Goal: Task Accomplishment & Management: Manage account settings

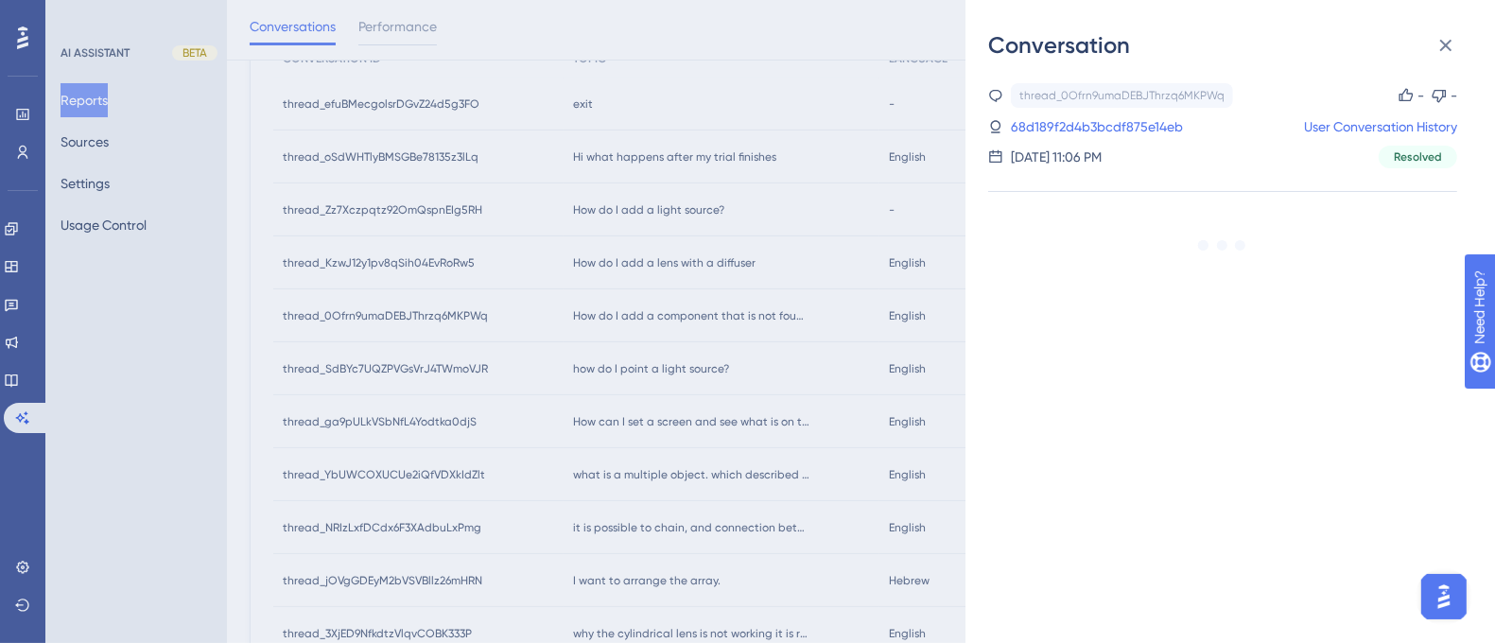
click at [132, 230] on div "Conversation thread_0Ofrn9umaDEBJThrzq6MKPWq Copy - - 68d189f2d4b3bcdf875e14eb …" at bounding box center [747, 321] width 1495 height 643
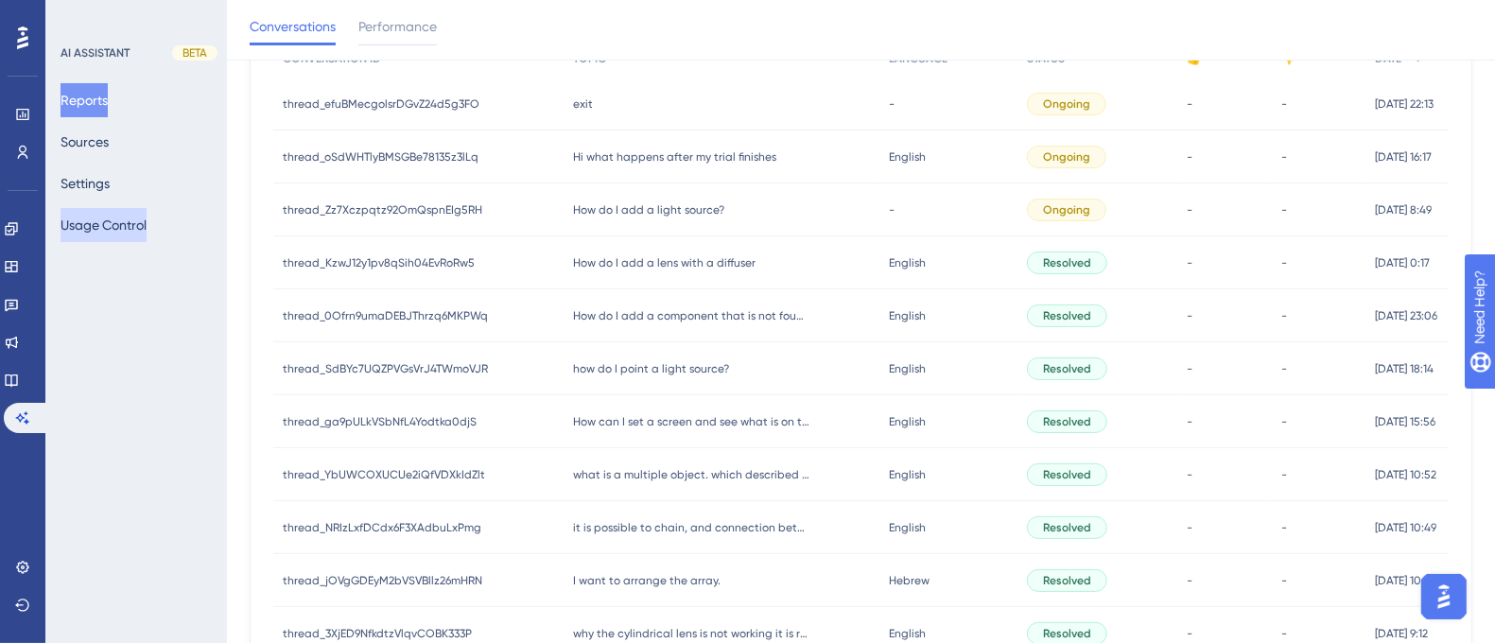
click at [140, 219] on button "Usage Control" at bounding box center [104, 225] width 86 height 34
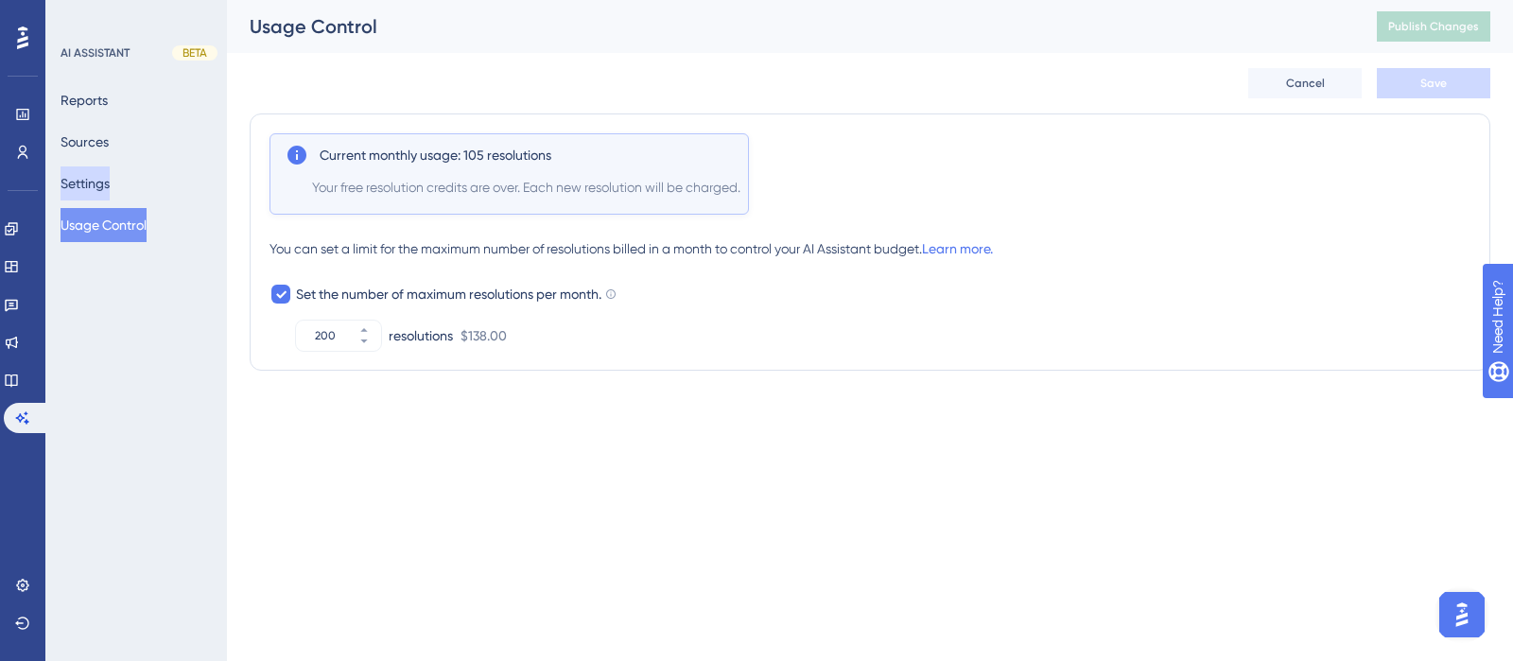
click at [99, 180] on button "Settings" at bounding box center [85, 183] width 49 height 34
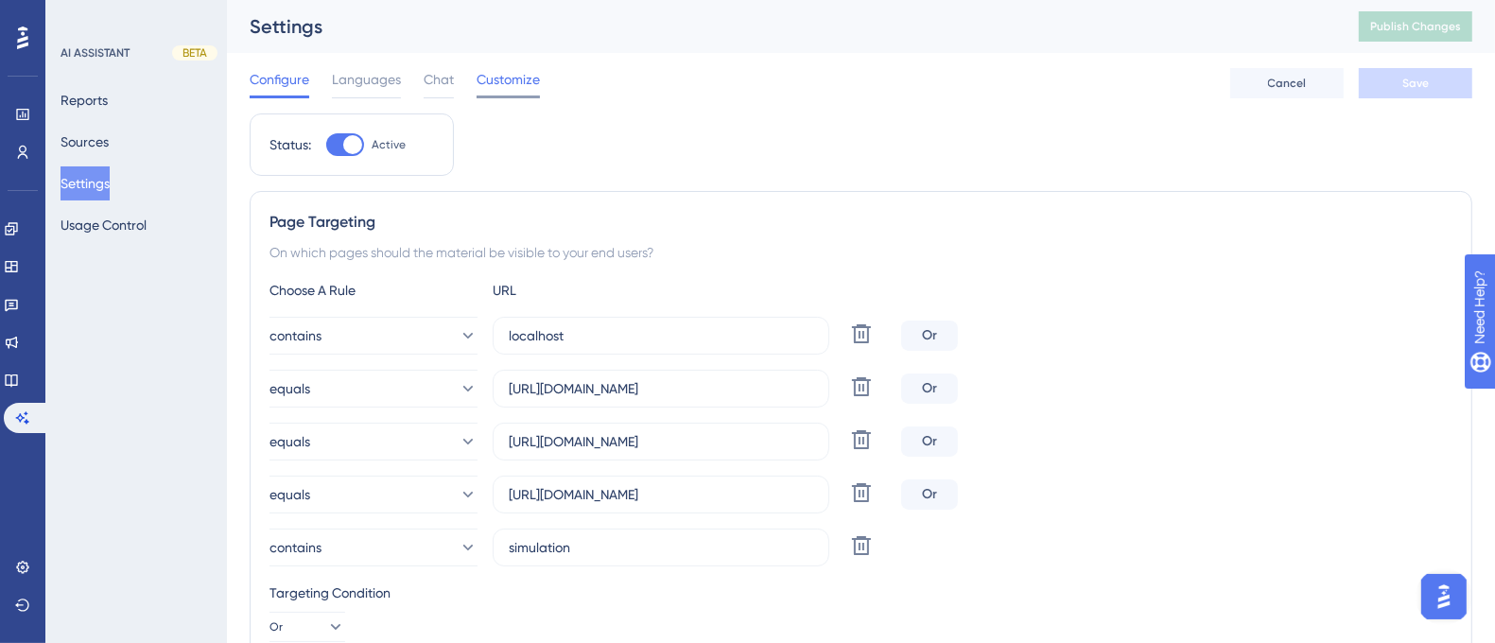
click at [530, 74] on span "Customize" at bounding box center [508, 79] width 63 height 23
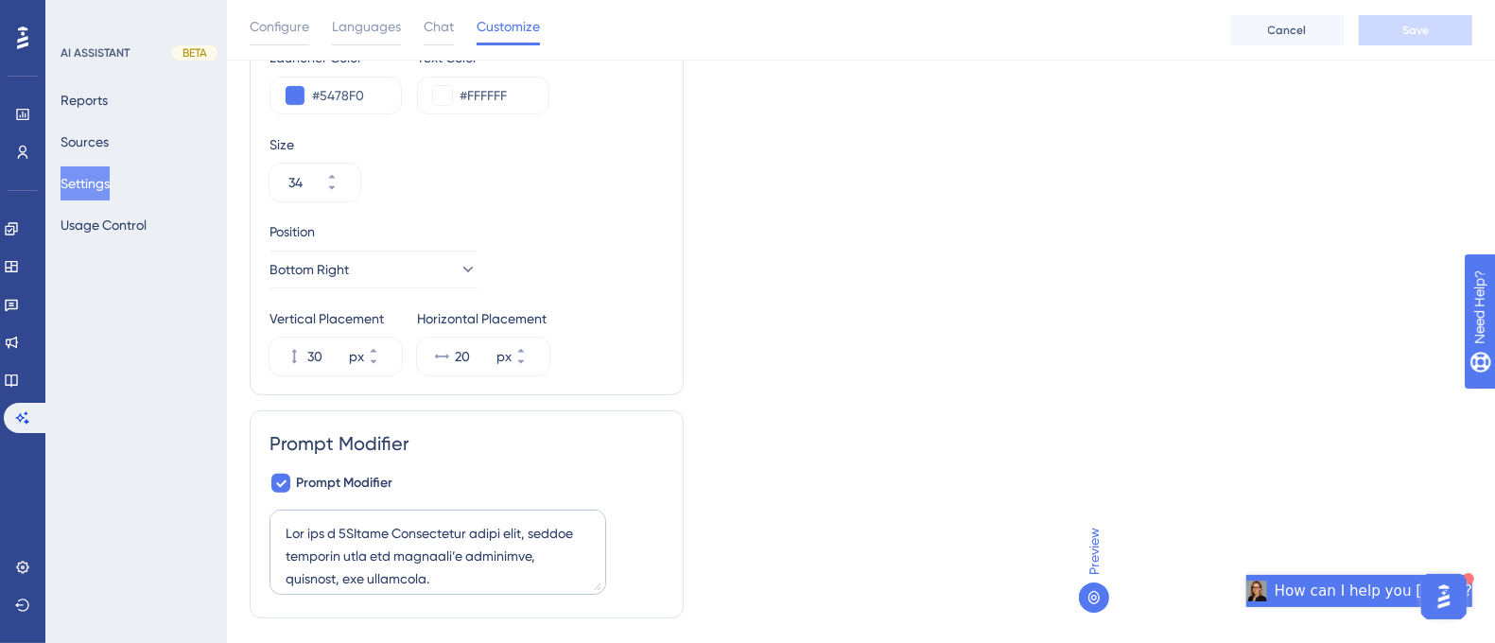
scroll to position [375, 0]
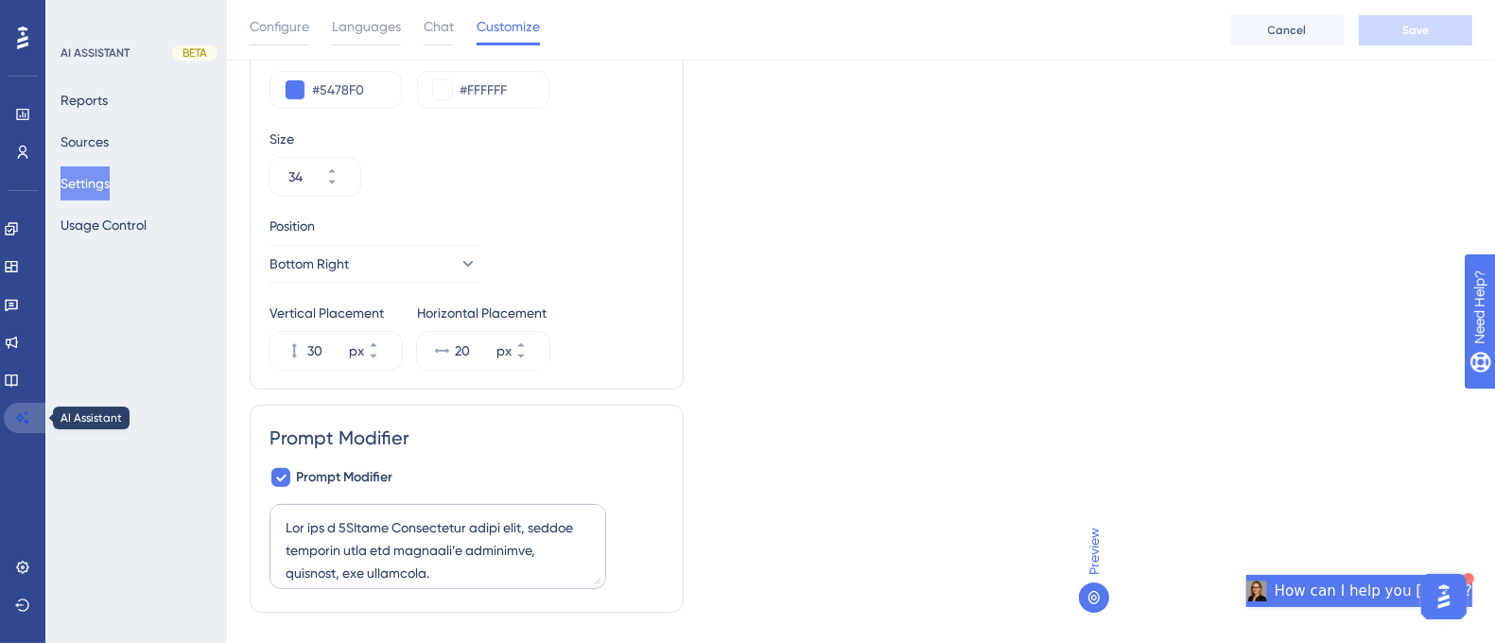
click at [35, 426] on link at bounding box center [26, 418] width 45 height 30
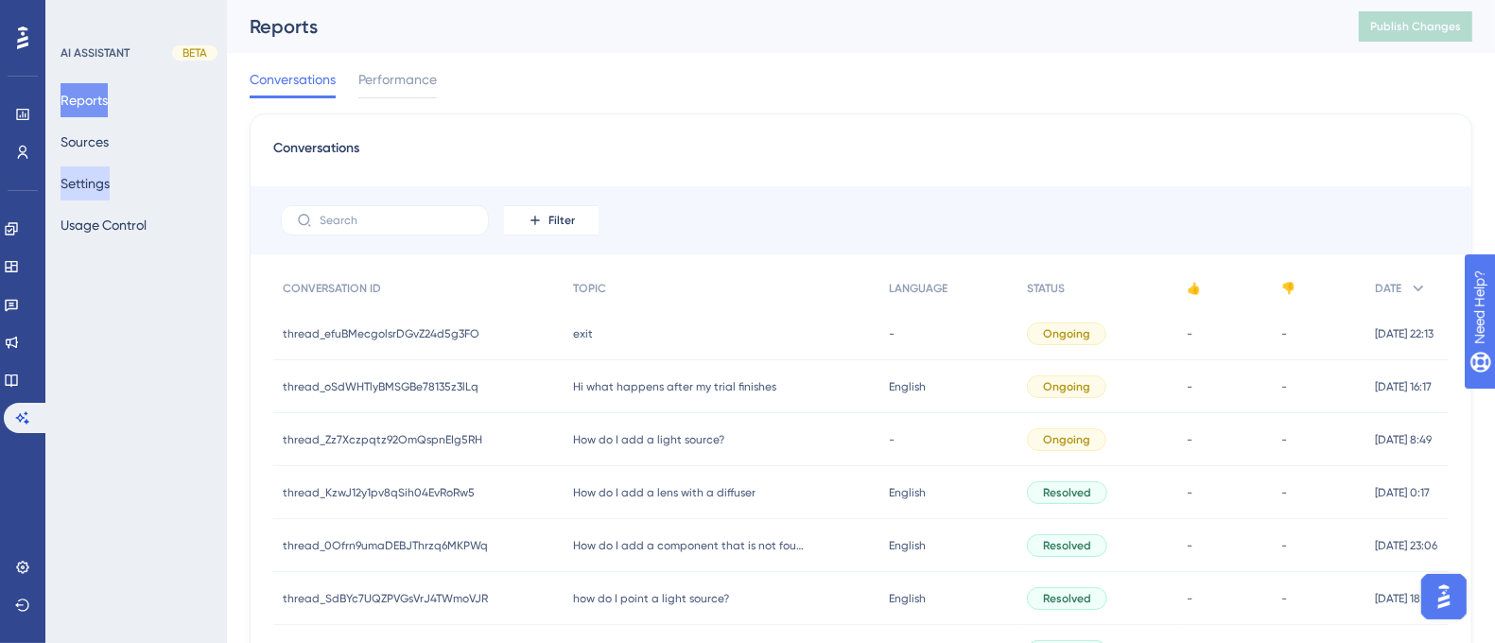
click at [107, 188] on button "Settings" at bounding box center [85, 183] width 49 height 34
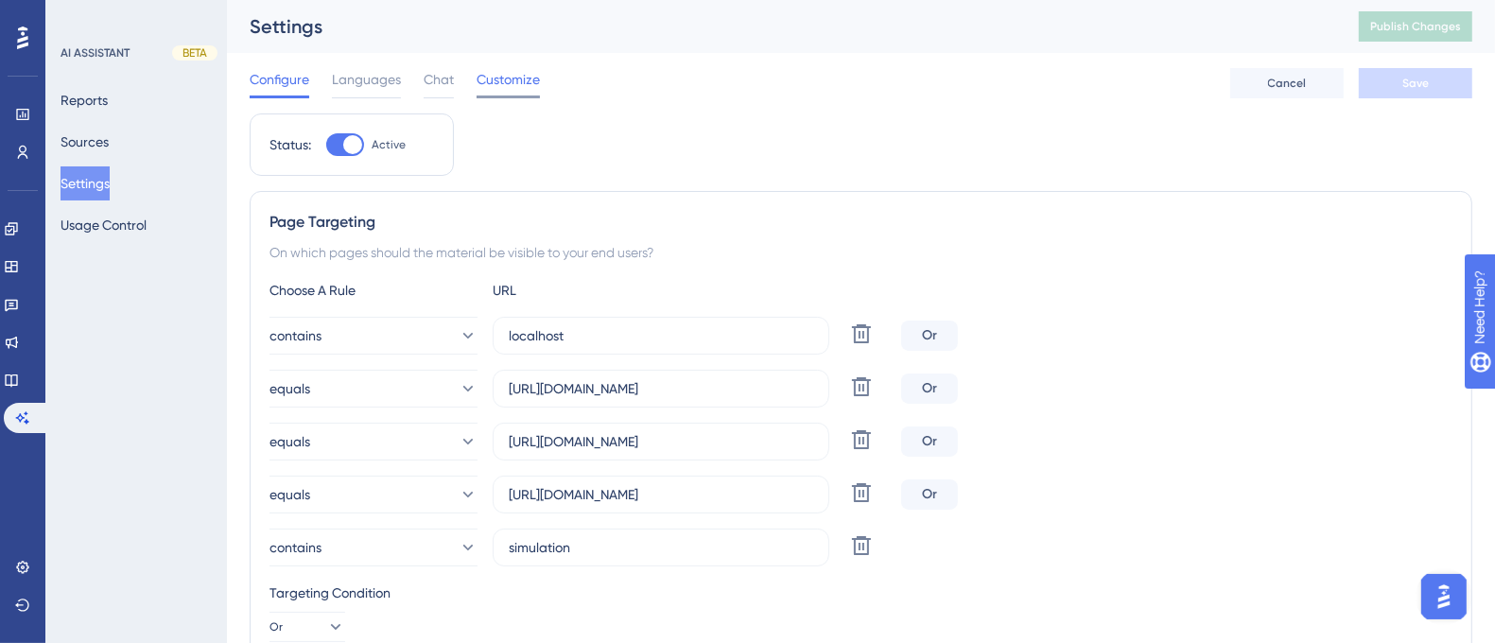
click at [515, 73] on span "Customize" at bounding box center [508, 79] width 63 height 23
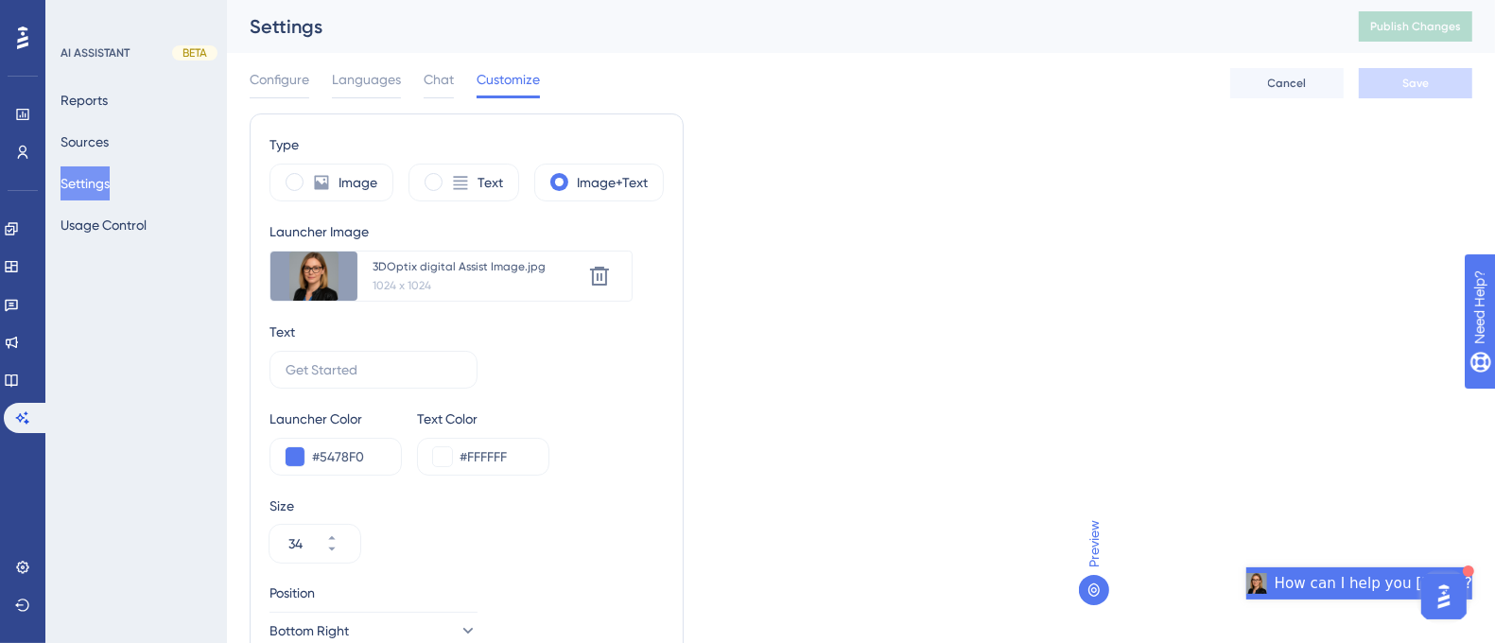
click at [145, 343] on div "AI ASSISTANT BETA Reports Sources Settings Usage Control" at bounding box center [136, 321] width 182 height 643
click at [118, 341] on div "AI ASSISTANT BETA Reports Sources Settings Usage Control" at bounding box center [136, 321] width 182 height 643
click at [176, 550] on div "AI ASSISTANT BETA Reports Sources Settings Usage Control" at bounding box center [136, 321] width 182 height 643
click at [90, 146] on button "Sources" at bounding box center [85, 142] width 48 height 34
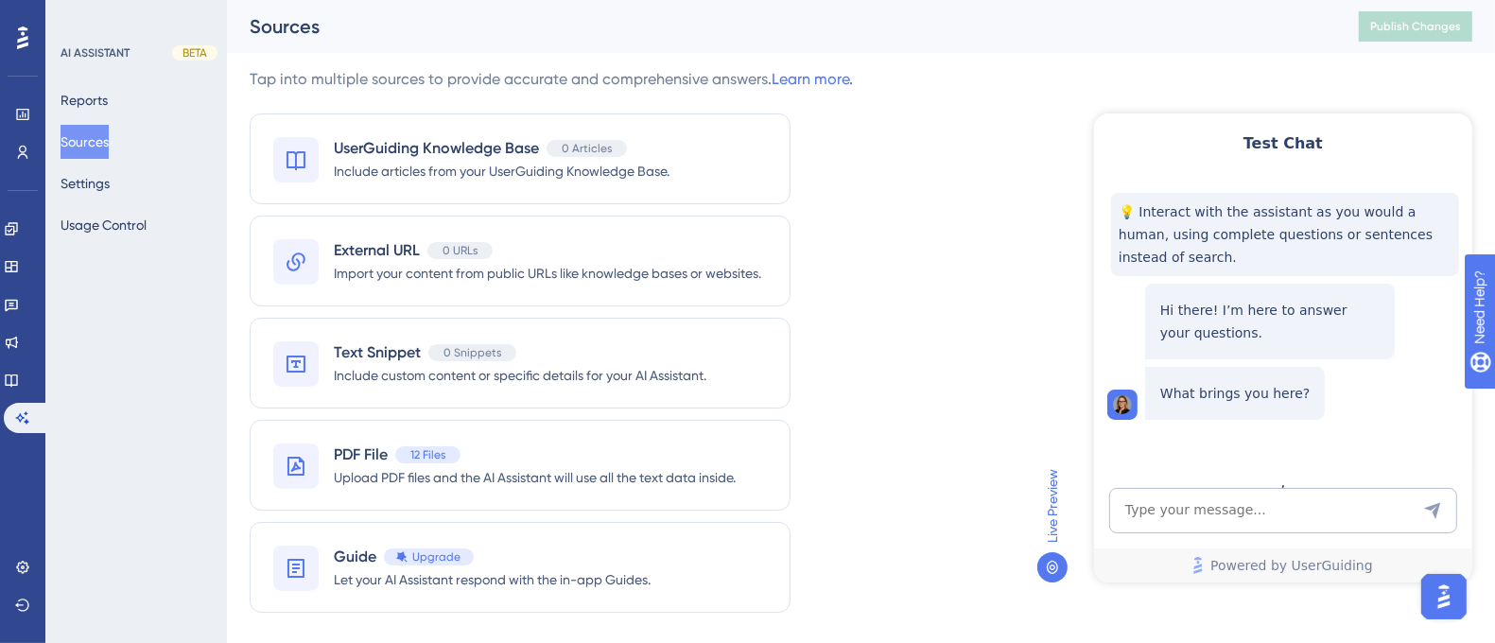
click at [955, 157] on div "Tap into multiple sources to provide accurate and comprehensive answers. Learn …" at bounding box center [861, 351] width 1223 height 567
click at [958, 173] on div "Tap into multiple sources to provide accurate and comprehensive answers. Learn …" at bounding box center [861, 351] width 1223 height 567
click at [990, 264] on div "Tap into multiple sources to provide accurate and comprehensive answers. Learn …" at bounding box center [861, 351] width 1223 height 567
click at [647, 584] on span "Let your AI Assistant respond with the in-app Guides." at bounding box center [492, 579] width 317 height 23
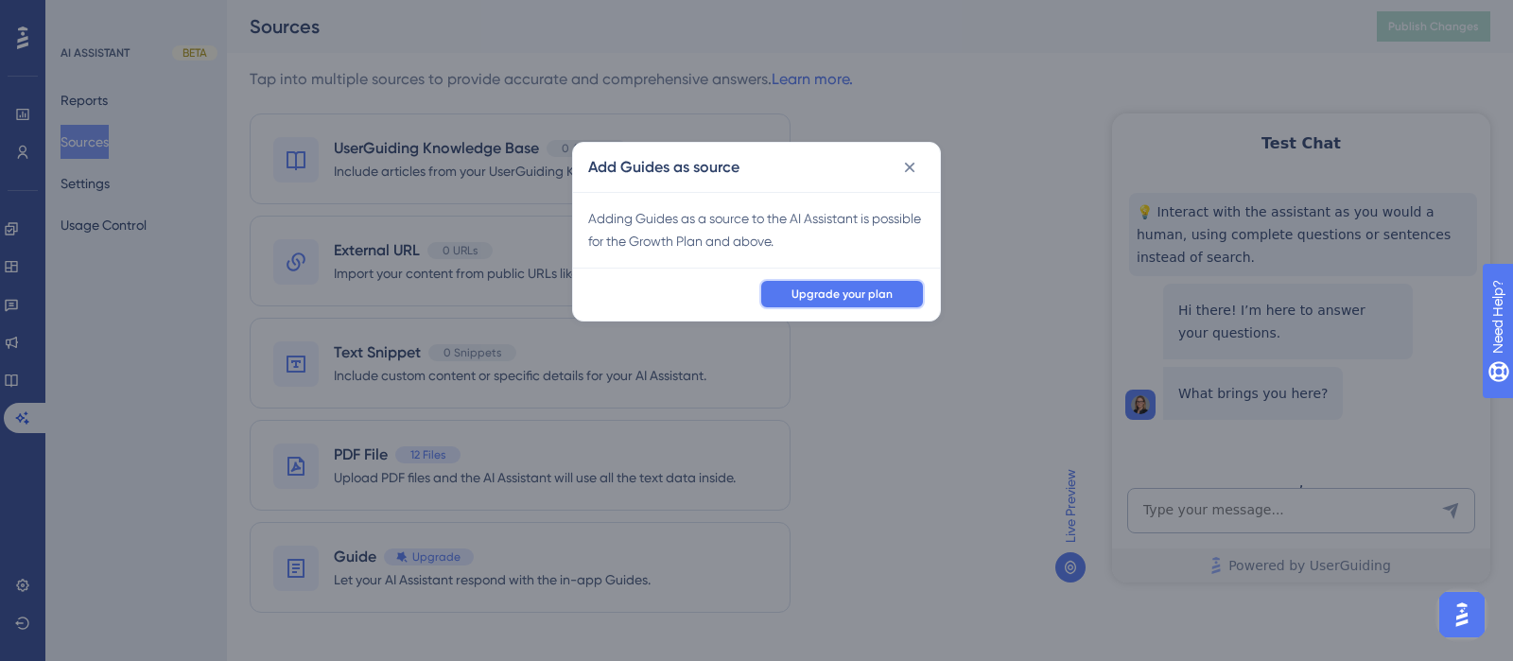
click at [863, 307] on button "Upgrade your plan" at bounding box center [842, 294] width 166 height 30
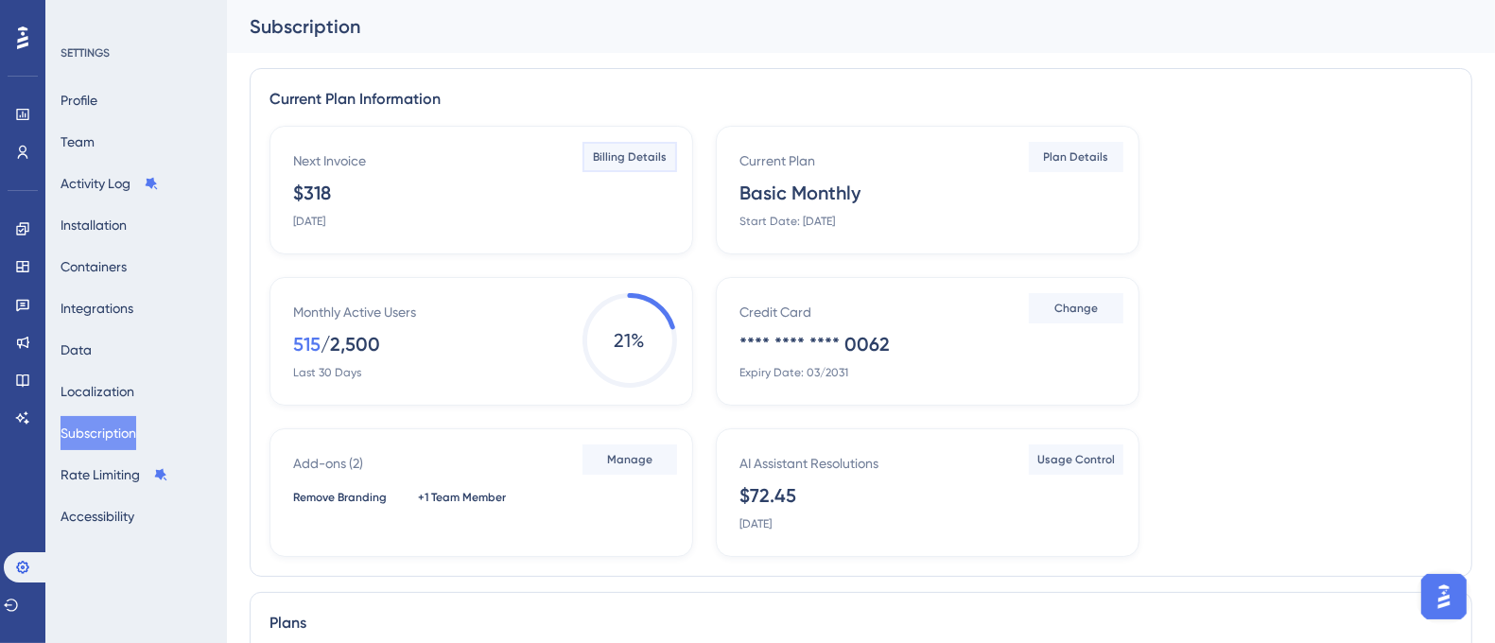
click at [643, 152] on span "Billing Details" at bounding box center [630, 156] width 74 height 15
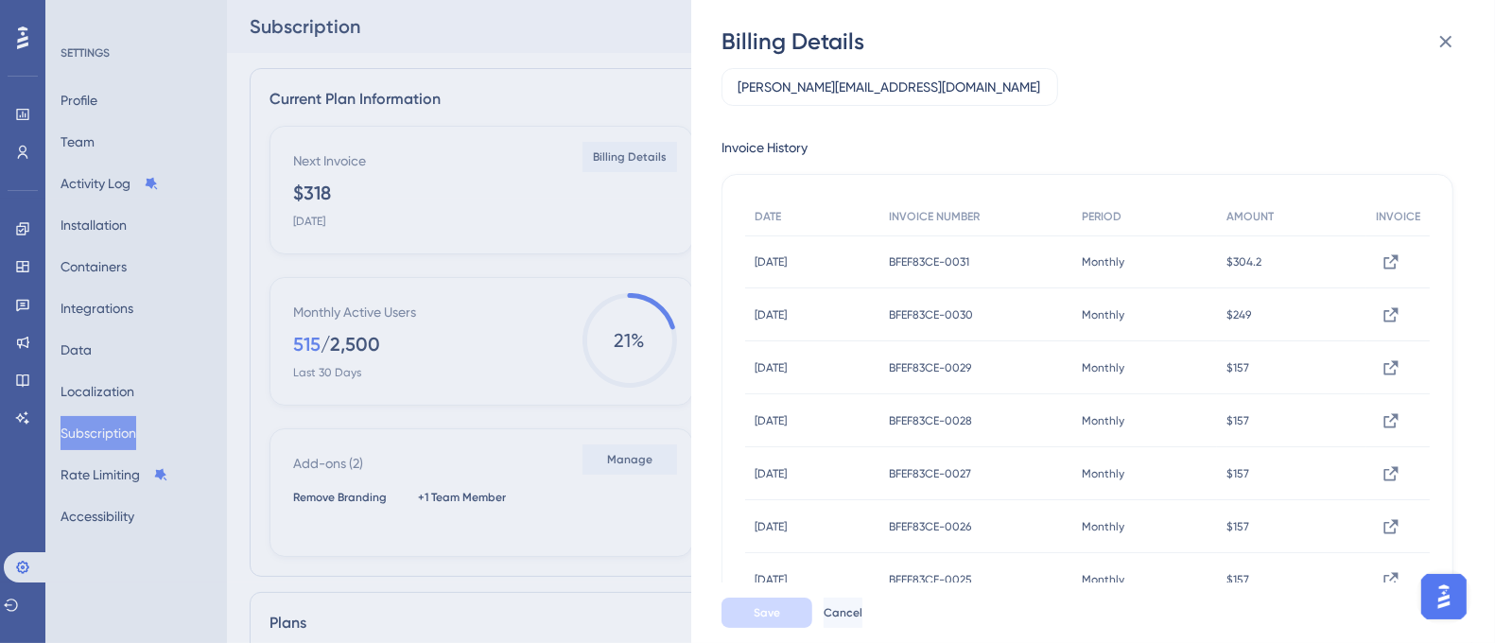
scroll to position [100, 0]
